Goal: Task Accomplishment & Management: Manage account settings

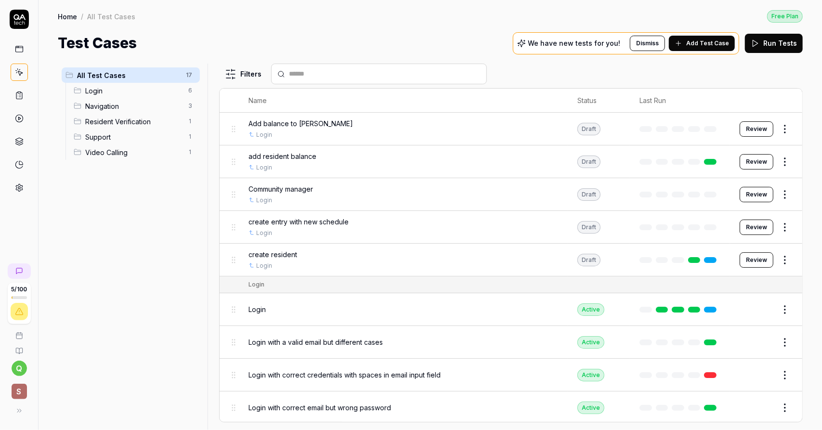
click at [22, 185] on icon at bounding box center [19, 188] width 7 height 7
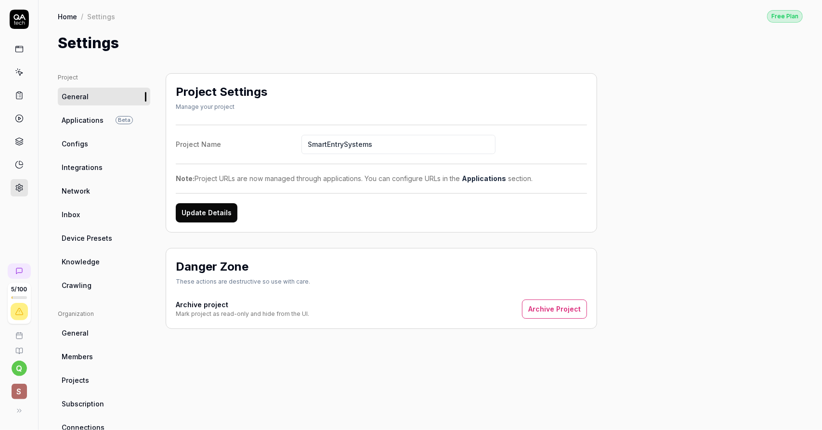
click at [21, 412] on button at bounding box center [19, 410] width 19 height 19
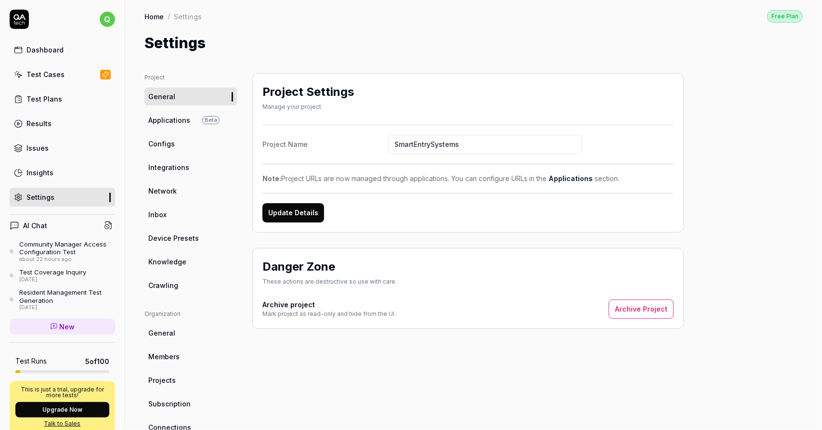
click at [168, 285] on span "Crawling" at bounding box center [163, 285] width 30 height 10
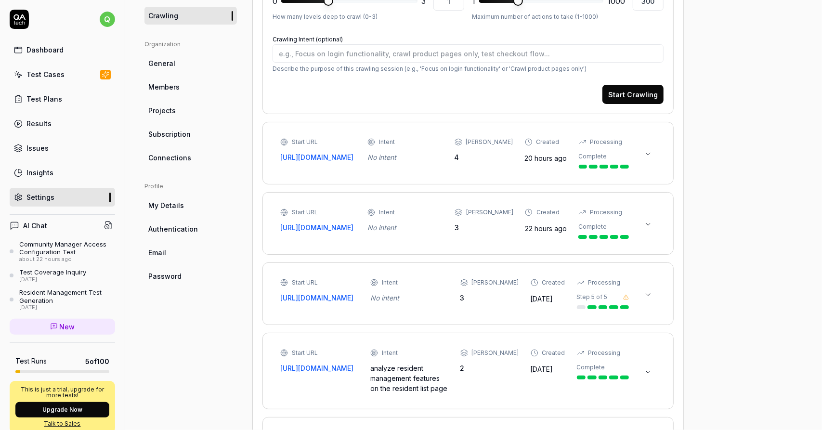
scroll to position [337, 0]
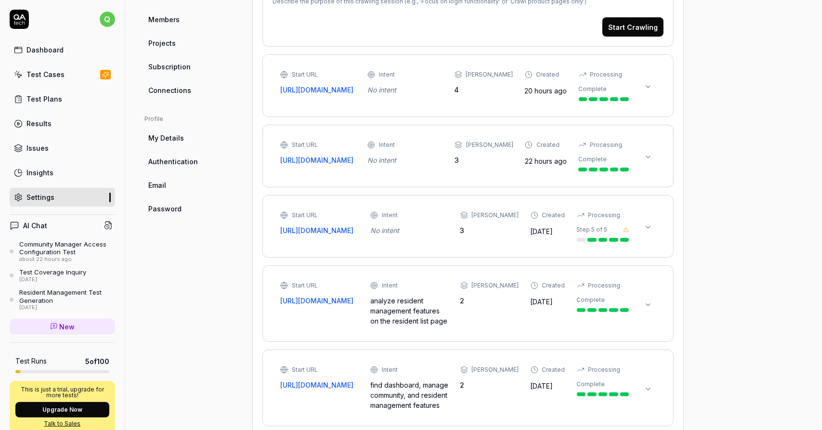
click at [648, 160] on icon at bounding box center [649, 157] width 8 height 8
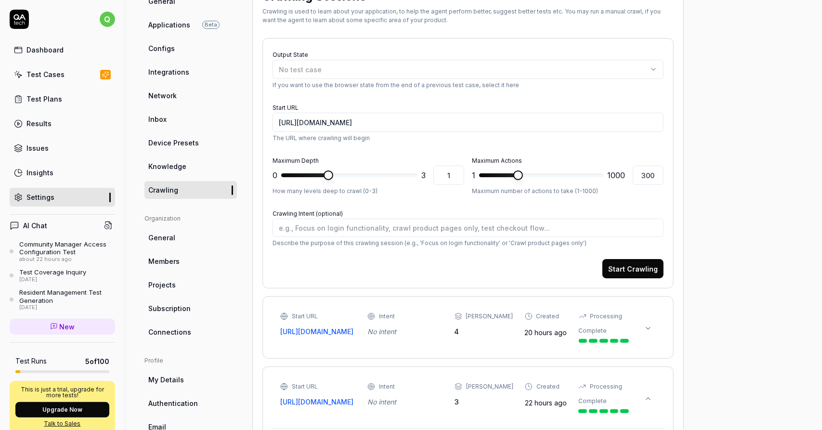
scroll to position [193, 0]
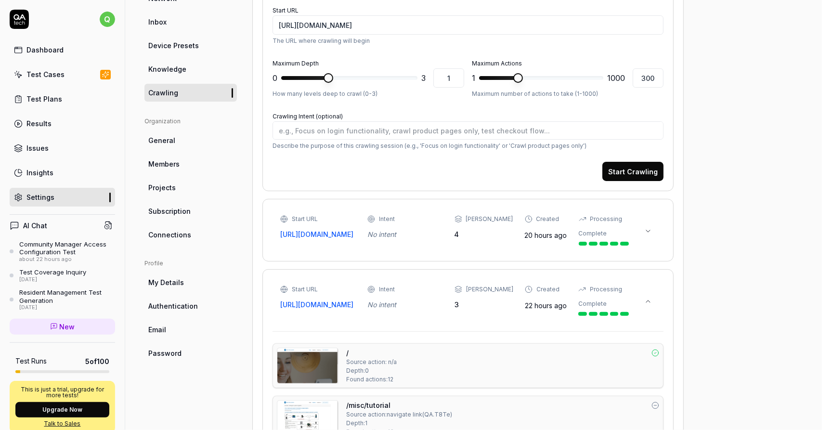
click at [650, 305] on icon at bounding box center [649, 302] width 8 height 8
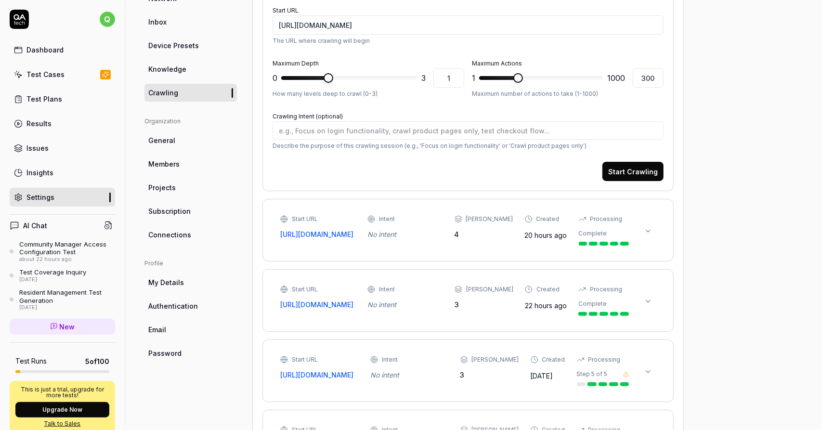
click at [649, 236] on button at bounding box center [648, 231] width 15 height 15
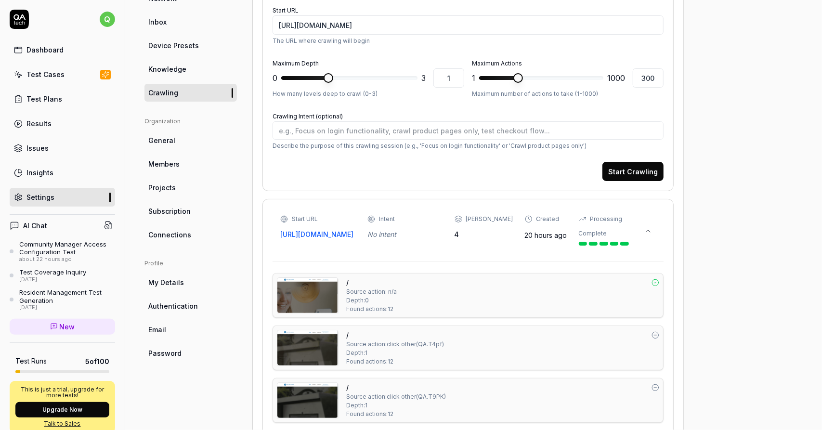
type textarea "*"
type input "2"
type textarea "*"
type input "1"
click at [333, 77] on span at bounding box center [329, 78] width 10 height 10
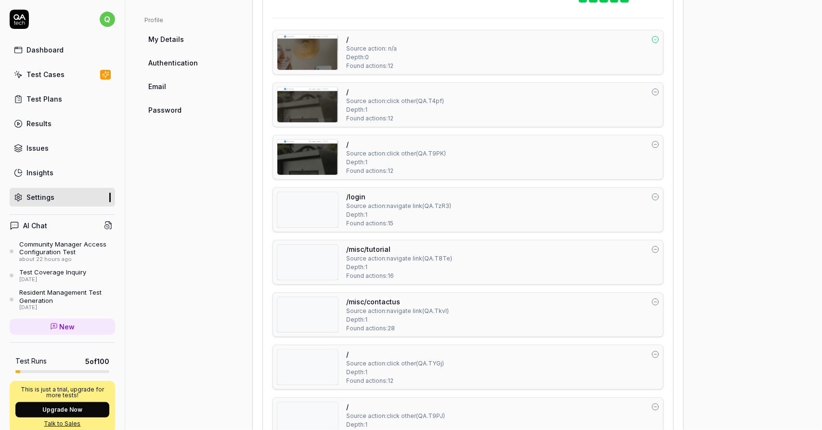
scroll to position [0, 0]
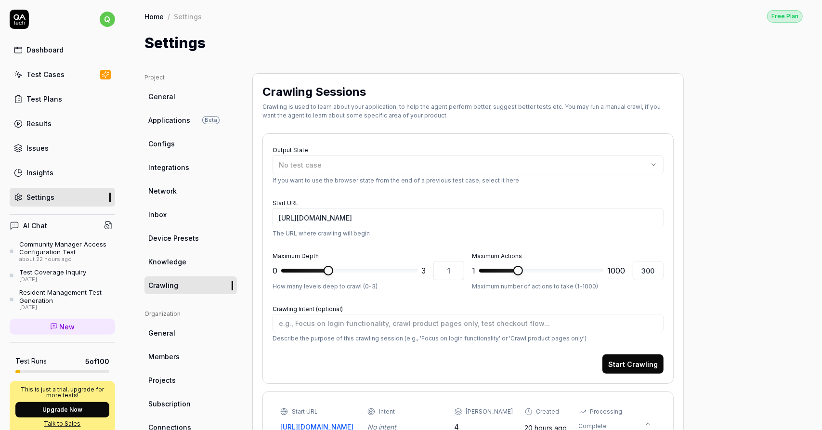
type textarea "*"
click at [337, 43] on div "Settings" at bounding box center [474, 43] width 659 height 22
